Goal: Information Seeking & Learning: Check status

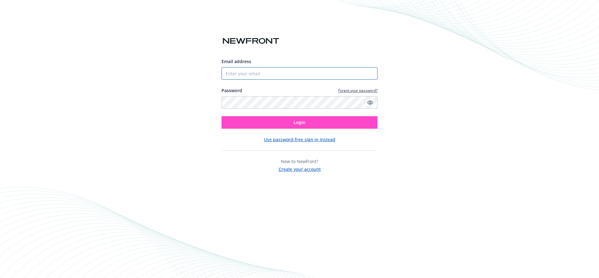
type input "[PERSON_NAME][EMAIL_ADDRESS][DOMAIN_NAME]"
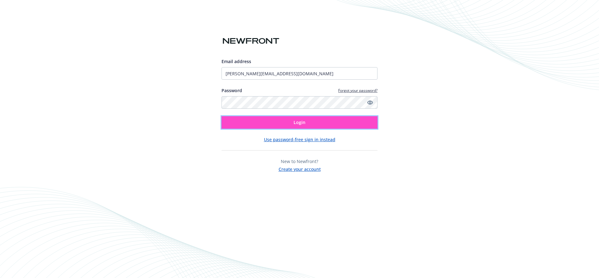
click at [234, 124] on button "Login" at bounding box center [300, 122] width 156 height 12
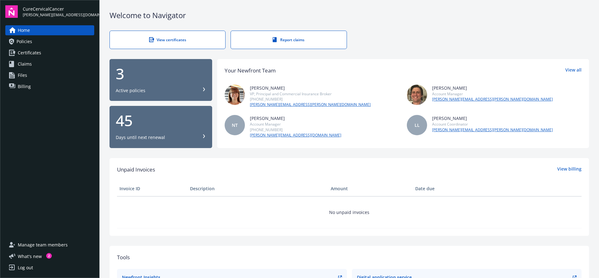
click at [140, 93] on div "Active policies" at bounding box center [131, 90] width 30 height 6
